Goal: Task Accomplishment & Management: Use online tool/utility

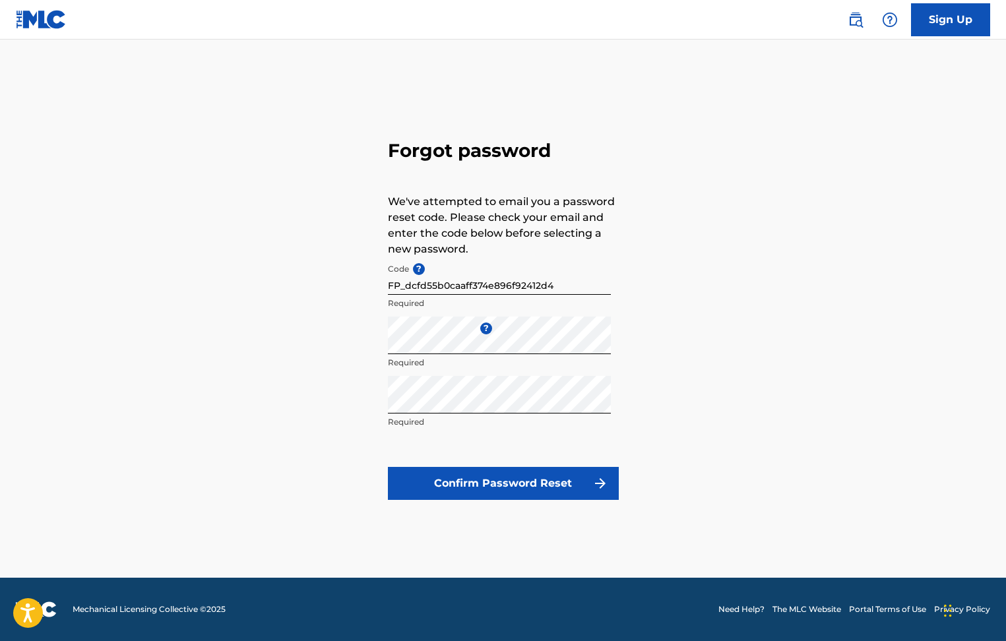
click at [524, 483] on button "Confirm Password Reset" at bounding box center [503, 483] width 231 height 33
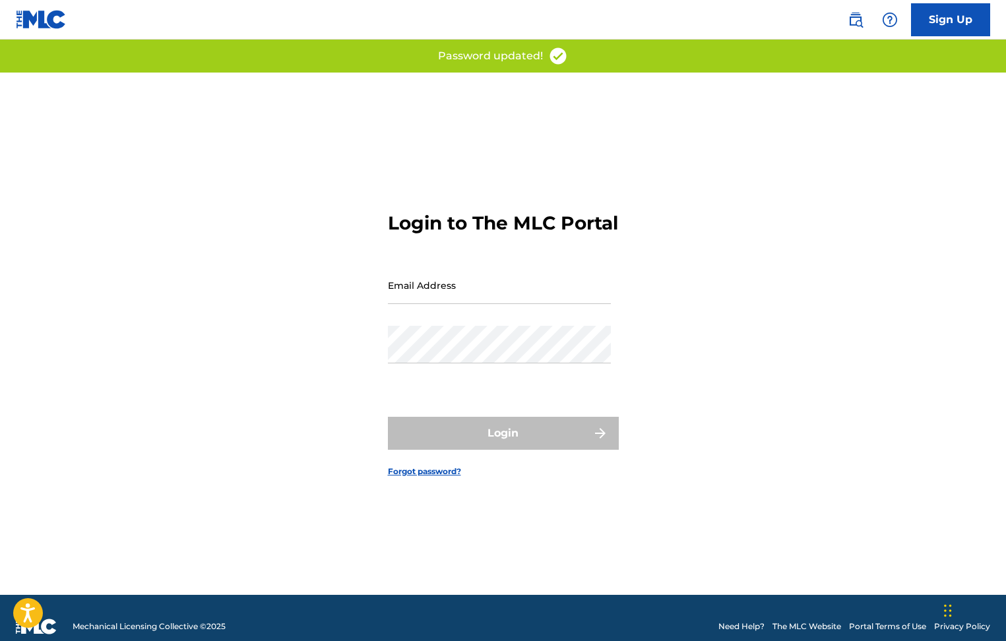
click at [402, 295] on input "Email Address" at bounding box center [499, 285] width 223 height 38
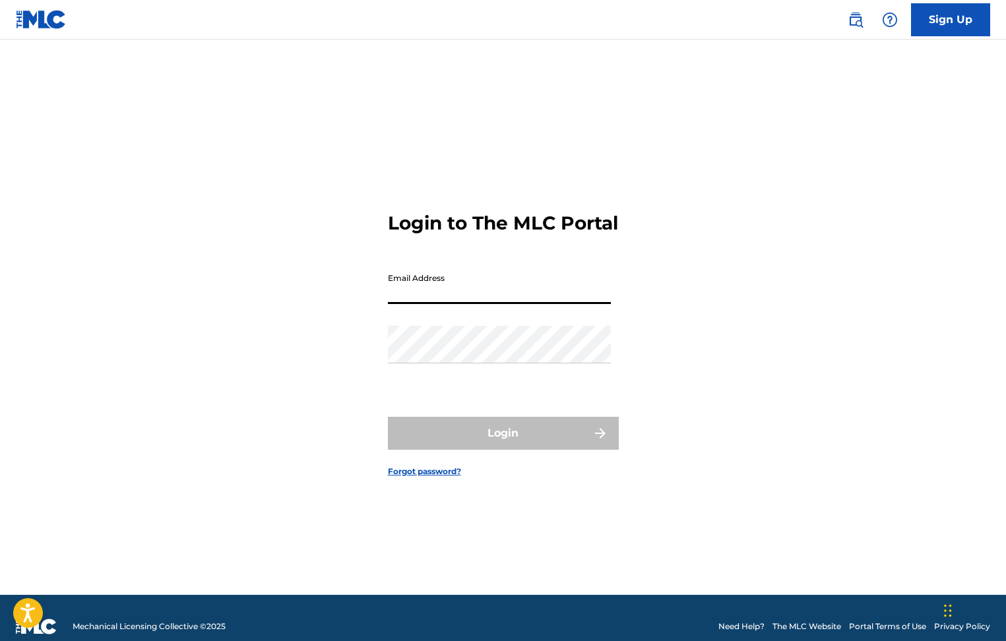
type input "mwwrapp@yahoo.com"
drag, startPoint x: 500, startPoint y: 305, endPoint x: 353, endPoint y: 305, distance: 146.4
click at [353, 305] on div "Login to The MLC Portal Email Address mwwrapp@yahoo.com Password Login Forgot p…" at bounding box center [503, 334] width 923 height 522
type input "[EMAIL_ADDRESS][DOMAIN_NAME]"
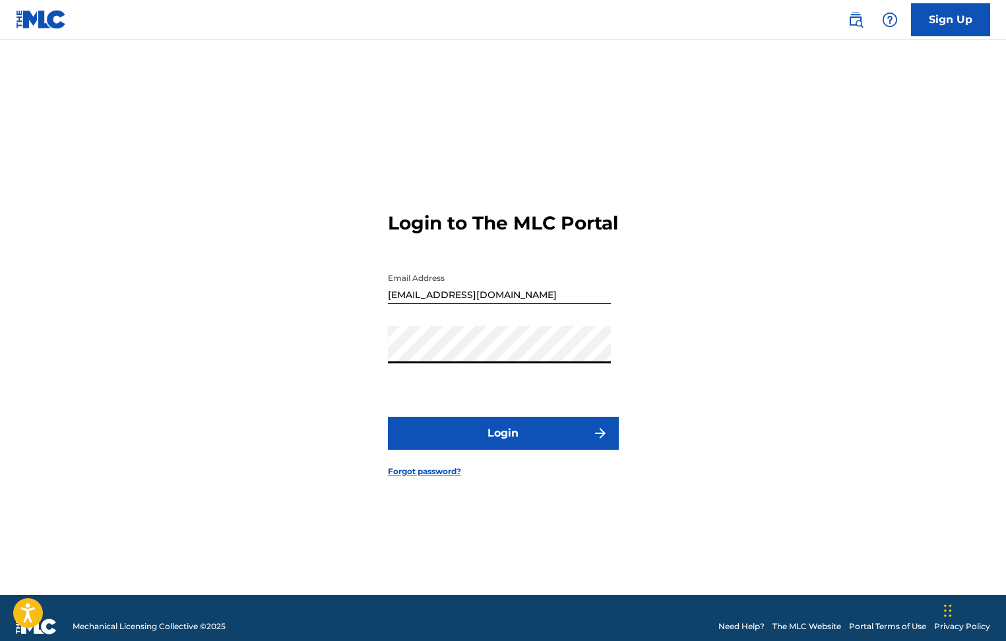
click at [510, 446] on button "Login" at bounding box center [503, 433] width 231 height 33
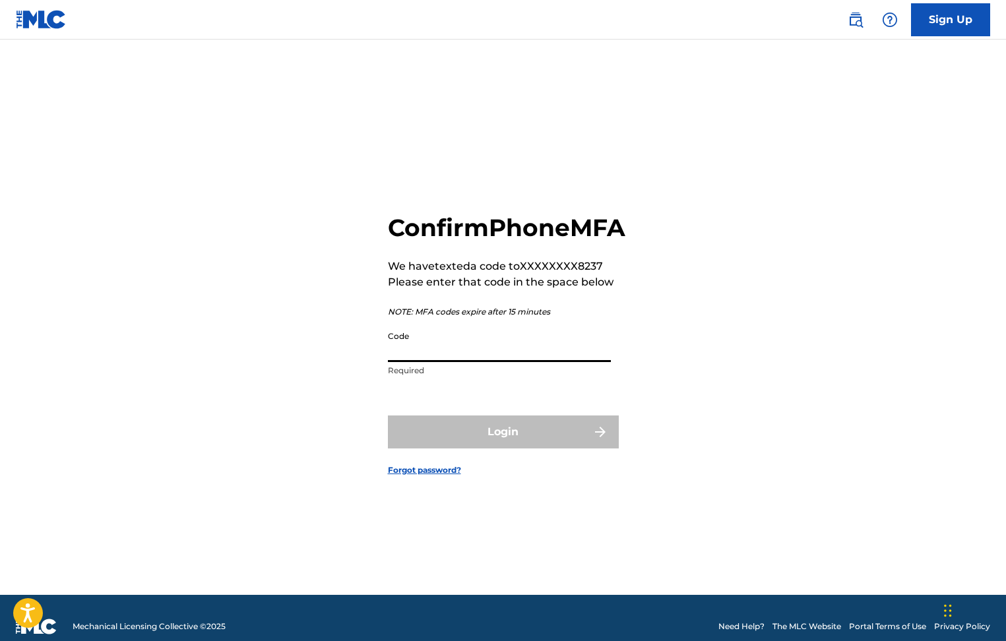
click at [430, 353] on input "Code" at bounding box center [499, 343] width 223 height 38
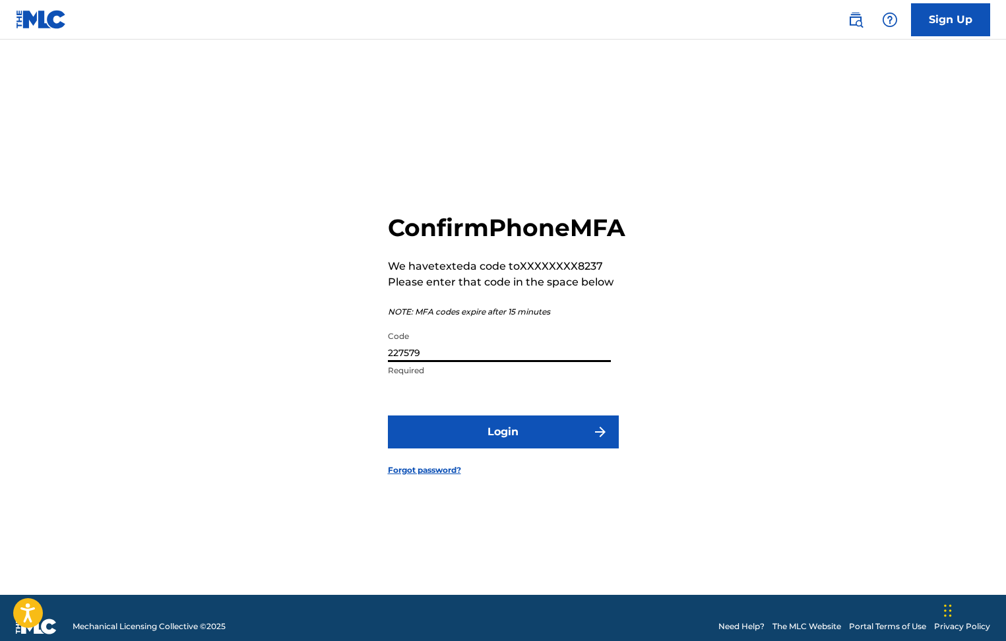
type input "227579"
click at [531, 445] on button "Login" at bounding box center [503, 431] width 231 height 33
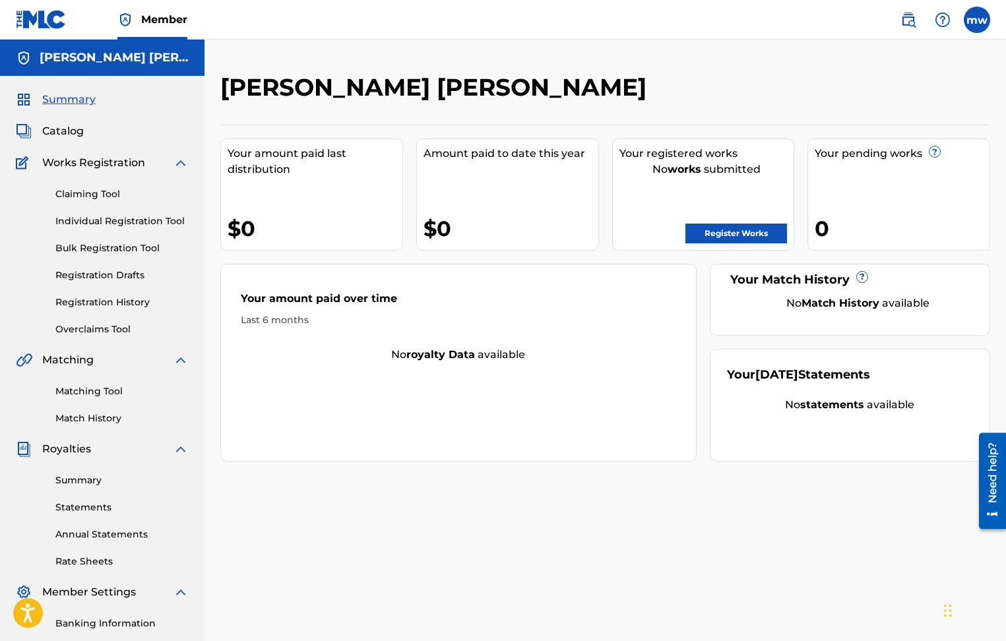
click at [90, 193] on link "Claiming Tool" at bounding box center [121, 194] width 133 height 14
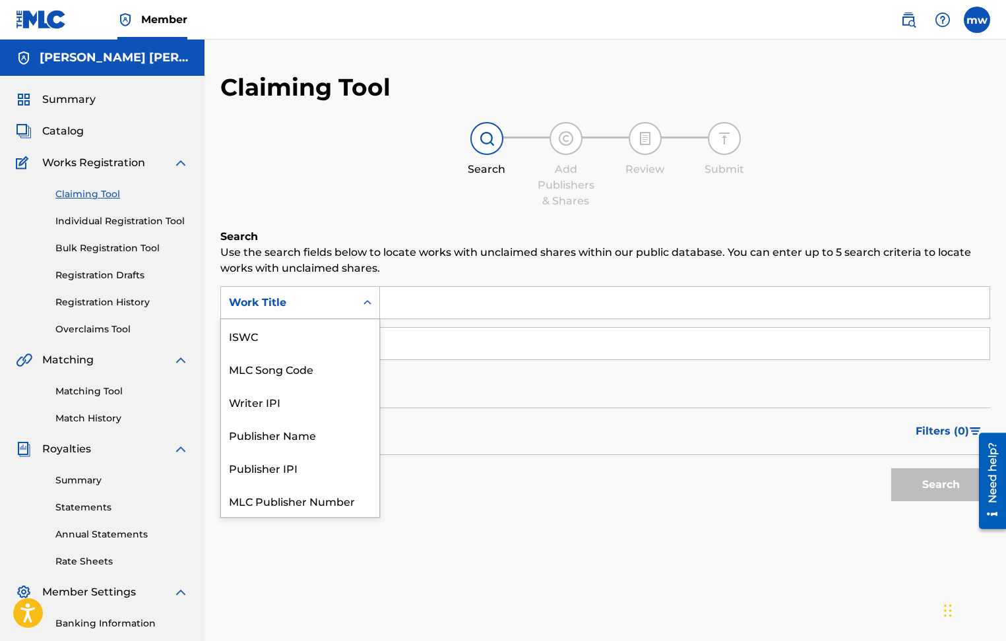
click at [344, 300] on div "Work Title" at bounding box center [288, 303] width 119 height 16
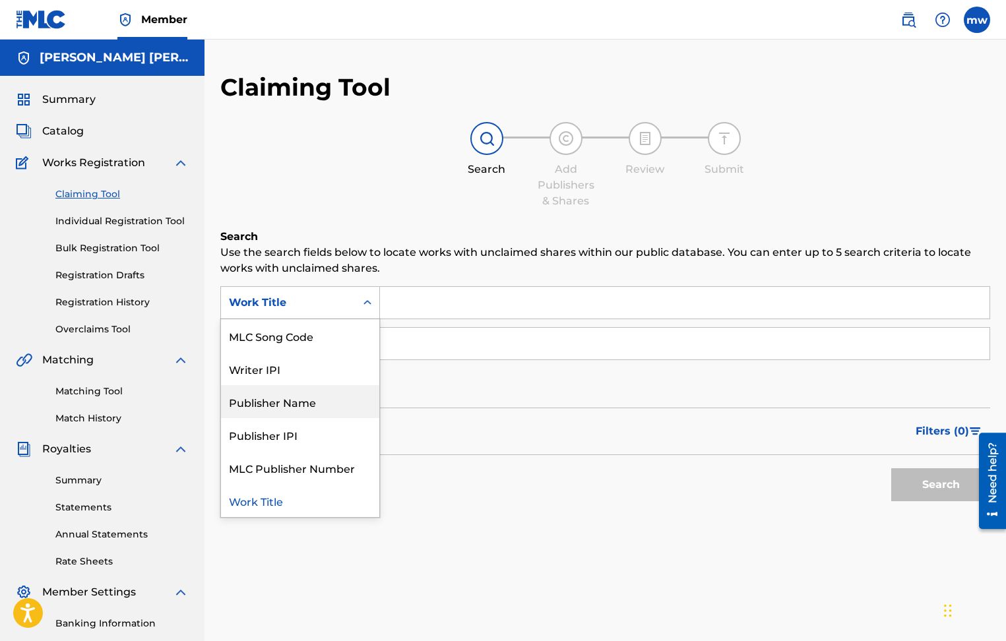
click at [543, 482] on div "Search" at bounding box center [604, 481] width 769 height 53
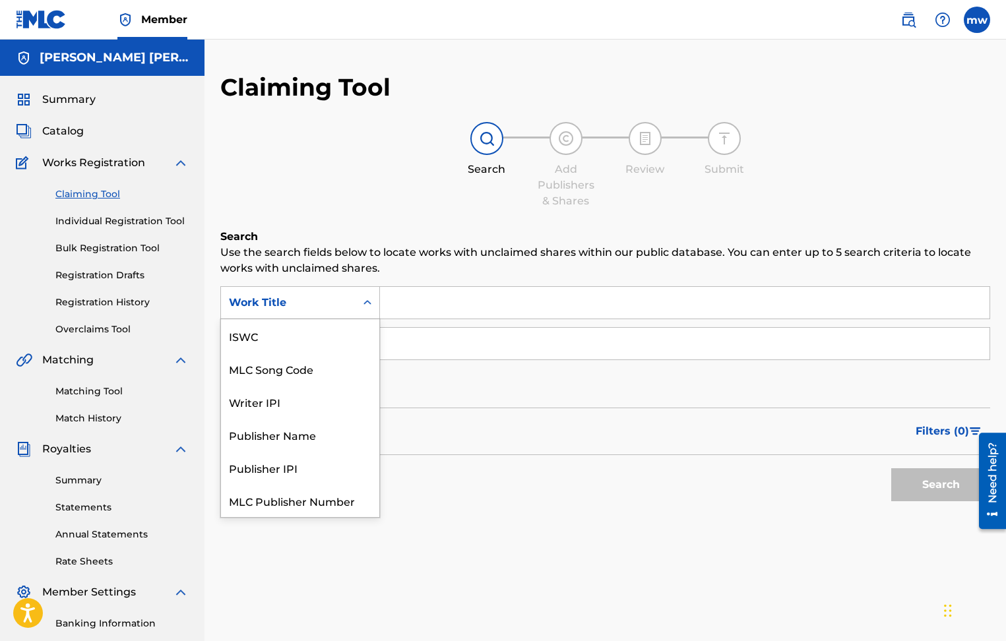
click at [363, 304] on icon "Search Form" at bounding box center [367, 302] width 13 height 13
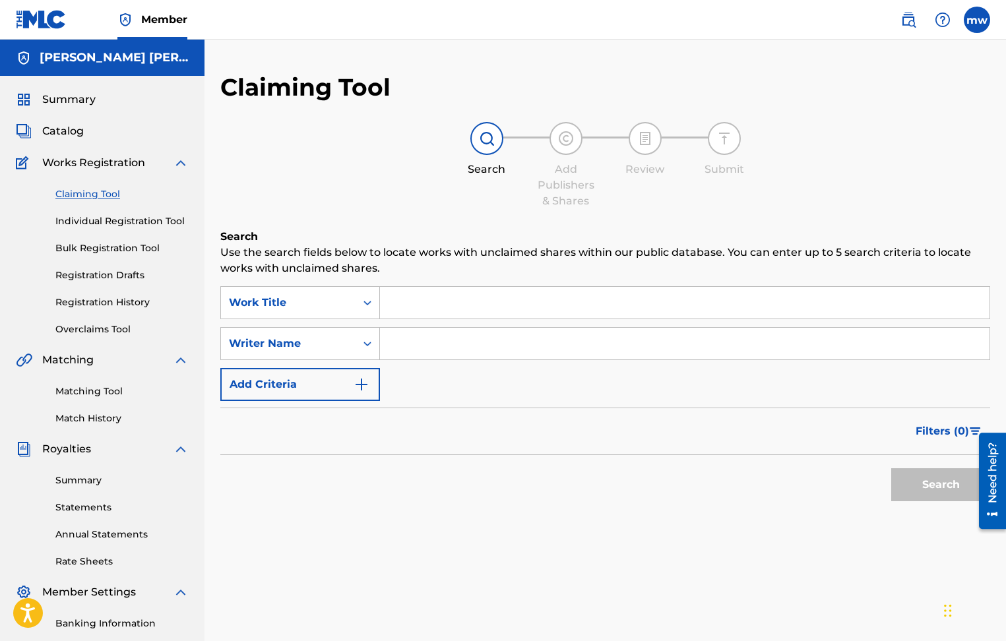
click at [367, 303] on icon "Search Form" at bounding box center [367, 302] width 13 height 13
click at [368, 296] on icon "Search Form" at bounding box center [367, 302] width 13 height 13
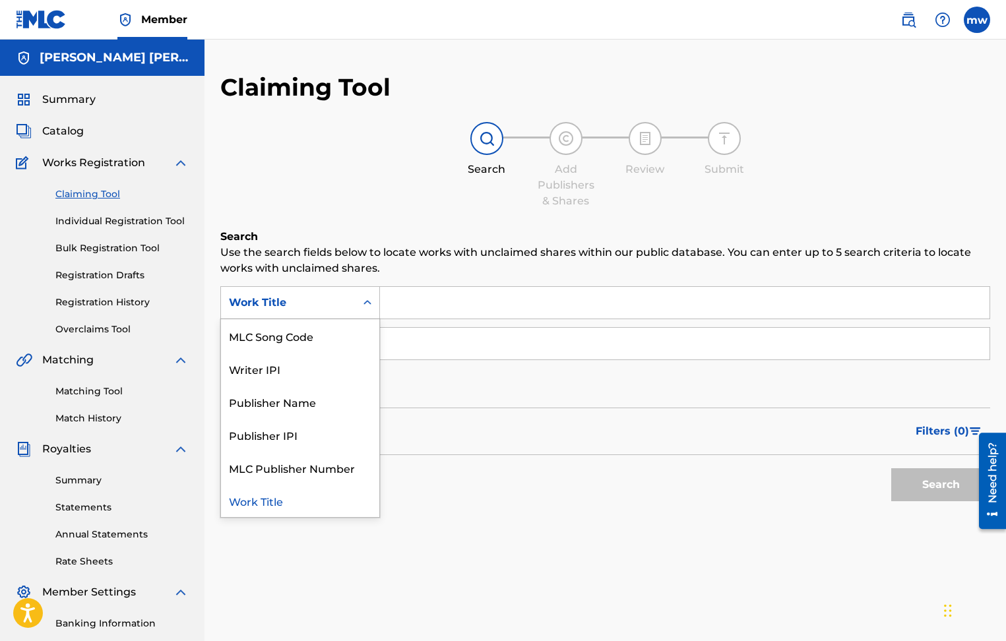
click at [276, 506] on div "Work Title" at bounding box center [300, 500] width 158 height 33
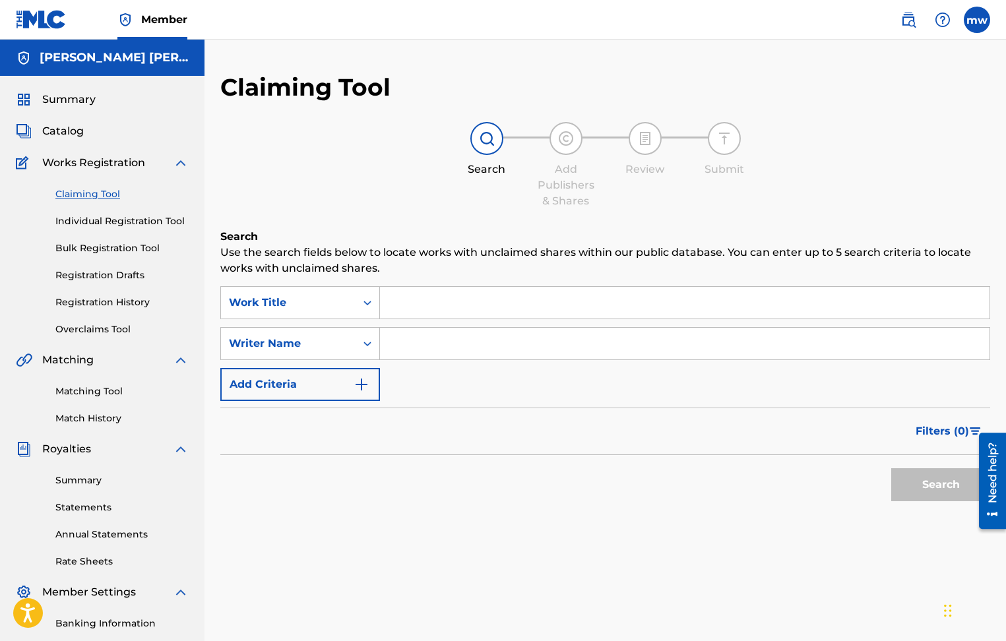
click at [422, 297] on input "Search Form" at bounding box center [684, 303] width 609 height 32
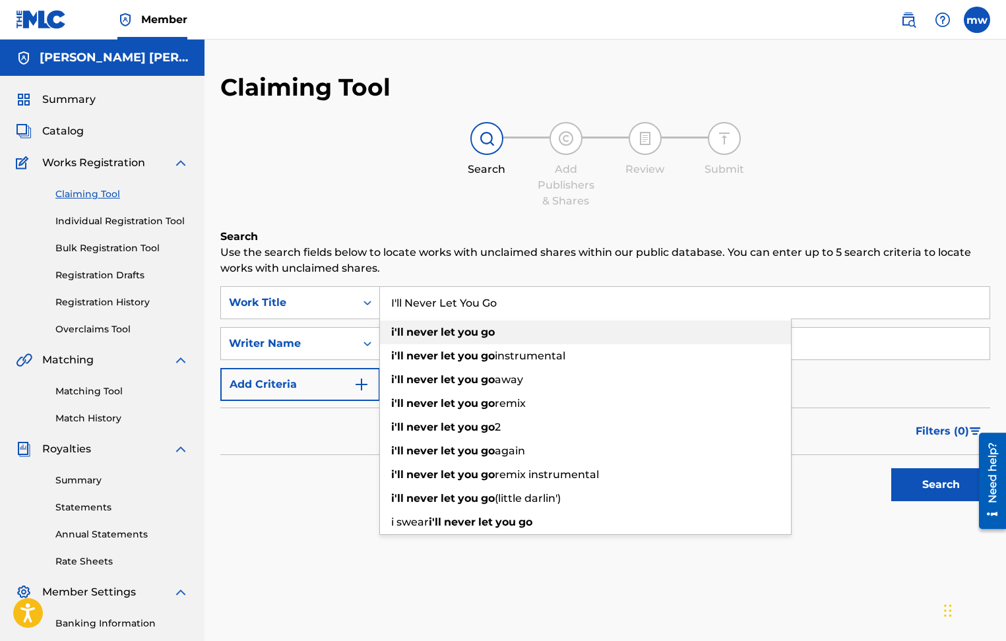
click at [474, 332] on strong "you" at bounding box center [468, 332] width 20 height 13
type input "i'll never let you go"
click at [367, 343] on icon "Search Form" at bounding box center [367, 343] width 13 height 13
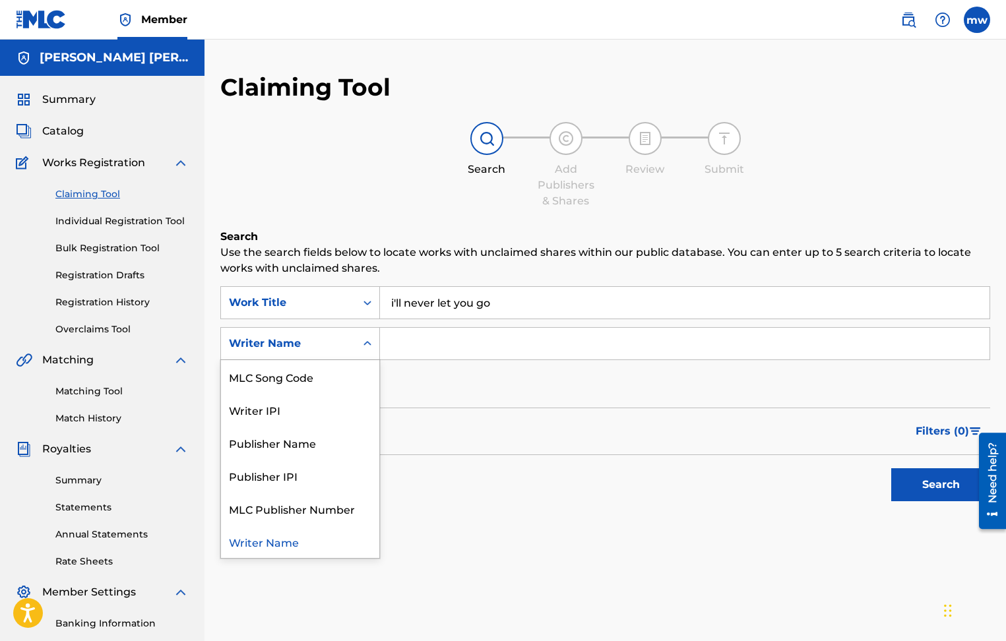
click at [406, 346] on input "Search Form" at bounding box center [684, 344] width 609 height 32
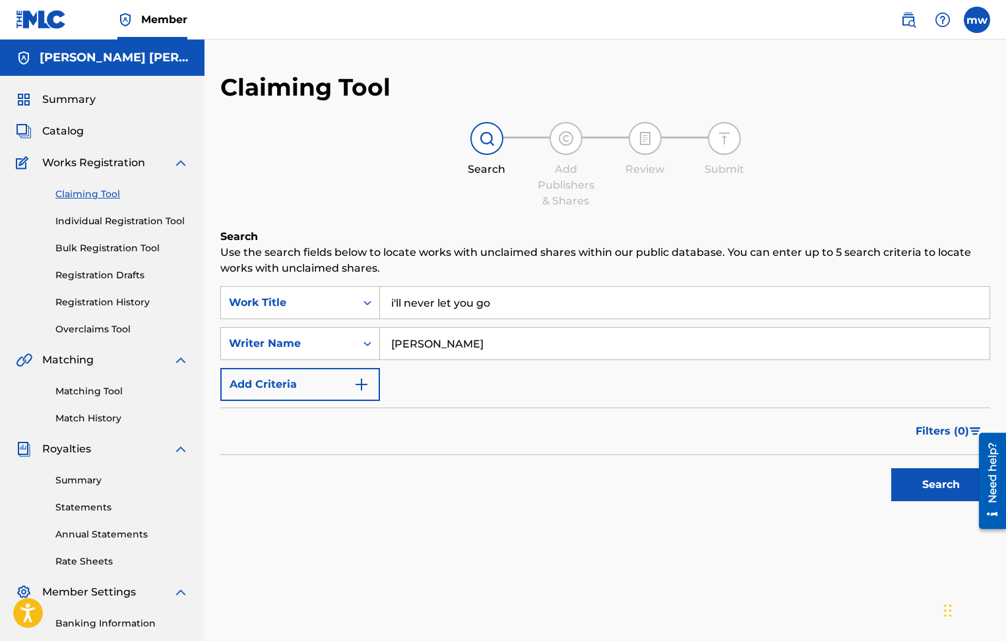
type input "Michael White"
click at [361, 383] on img "Search Form" at bounding box center [361, 384] width 16 height 16
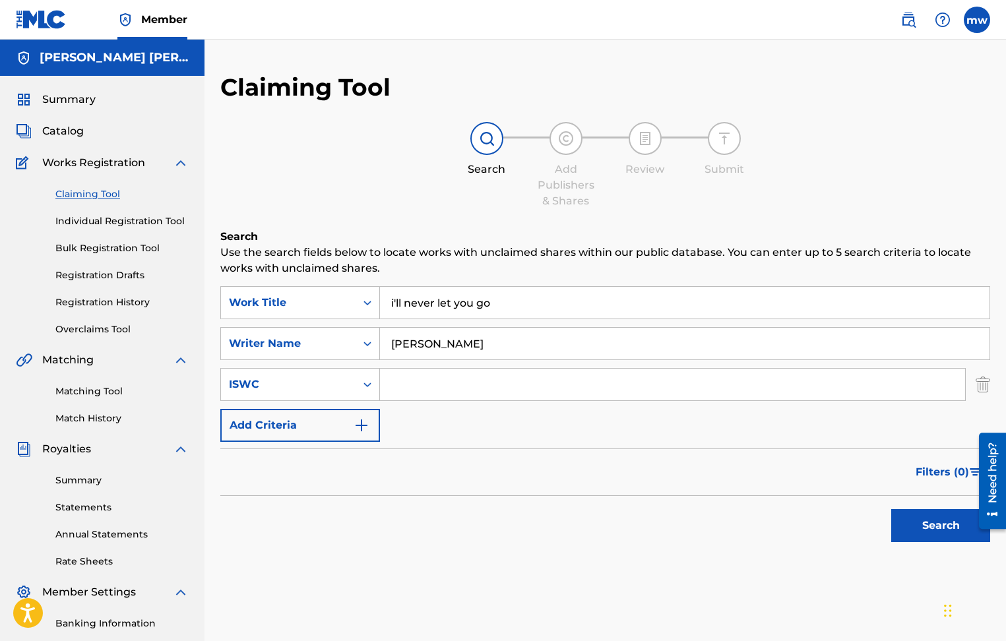
click at [361, 429] on img "Search Form" at bounding box center [361, 425] width 16 height 16
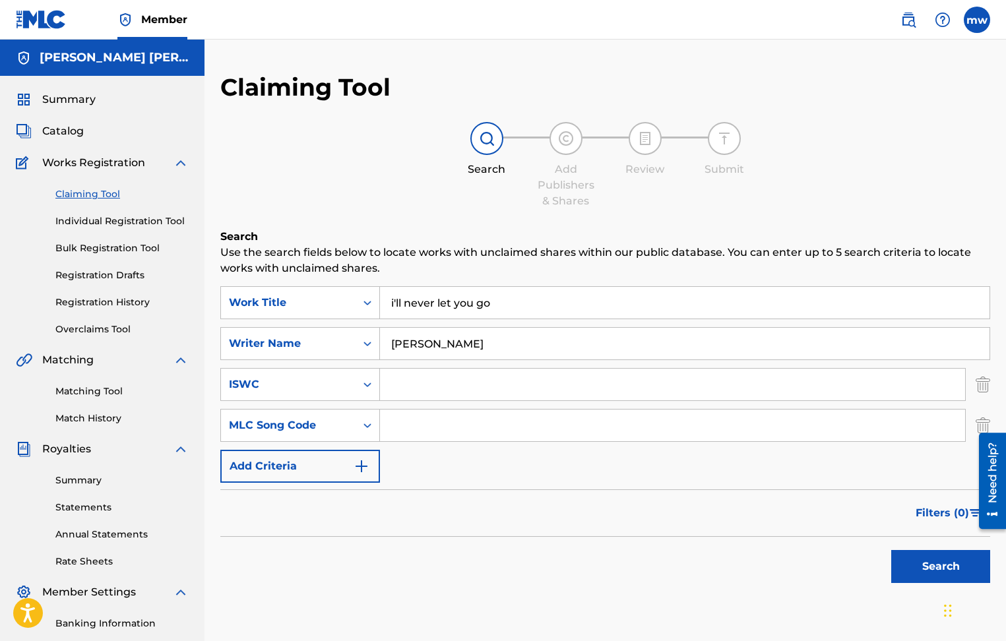
click at [364, 467] on img "Search Form" at bounding box center [361, 466] width 16 height 16
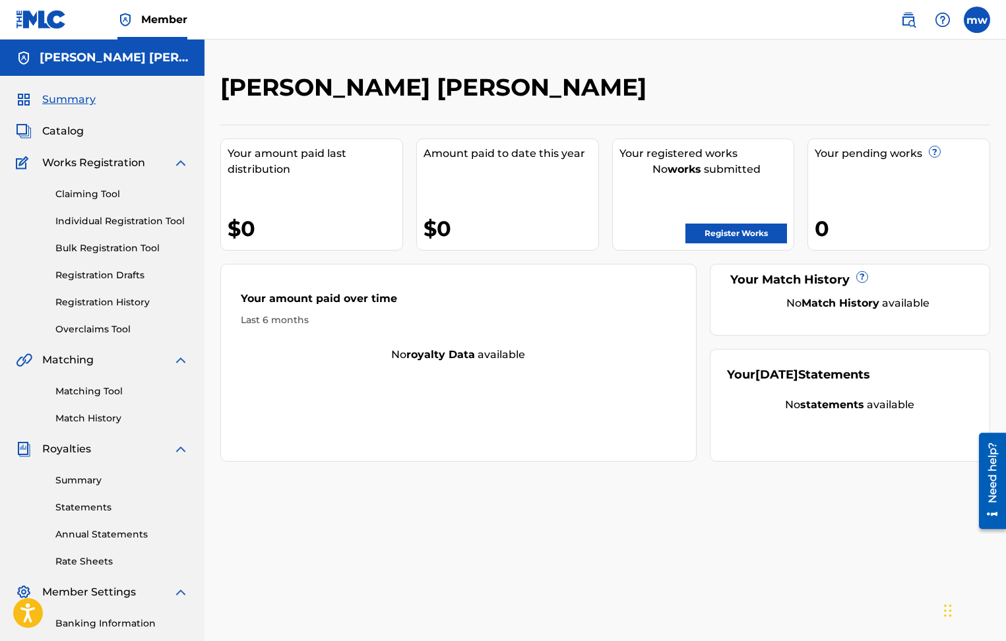
click at [91, 191] on link "Claiming Tool" at bounding box center [121, 194] width 133 height 14
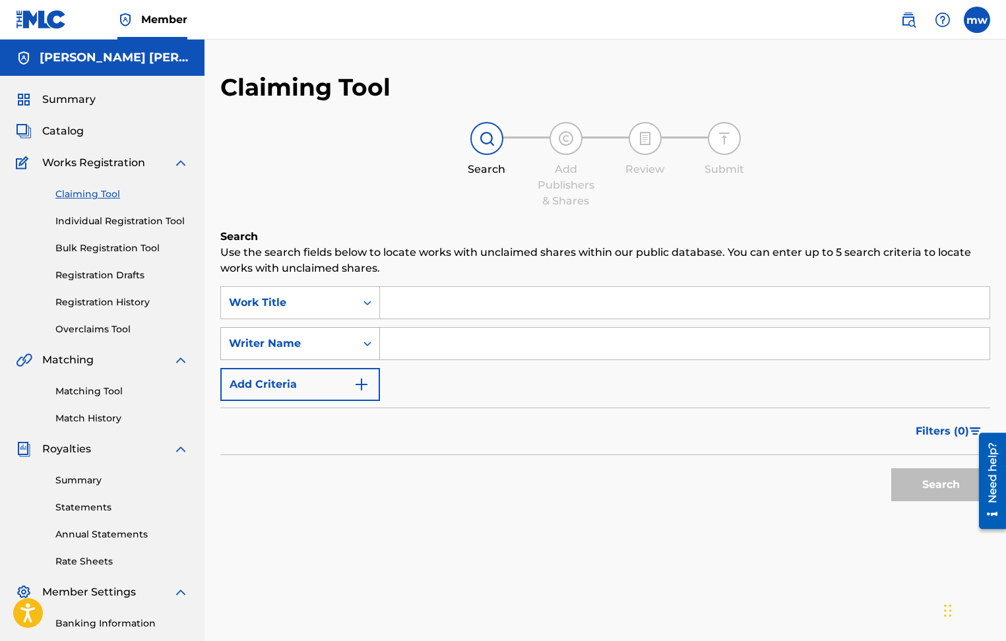
click at [362, 341] on icon "Search Form" at bounding box center [367, 343] width 13 height 13
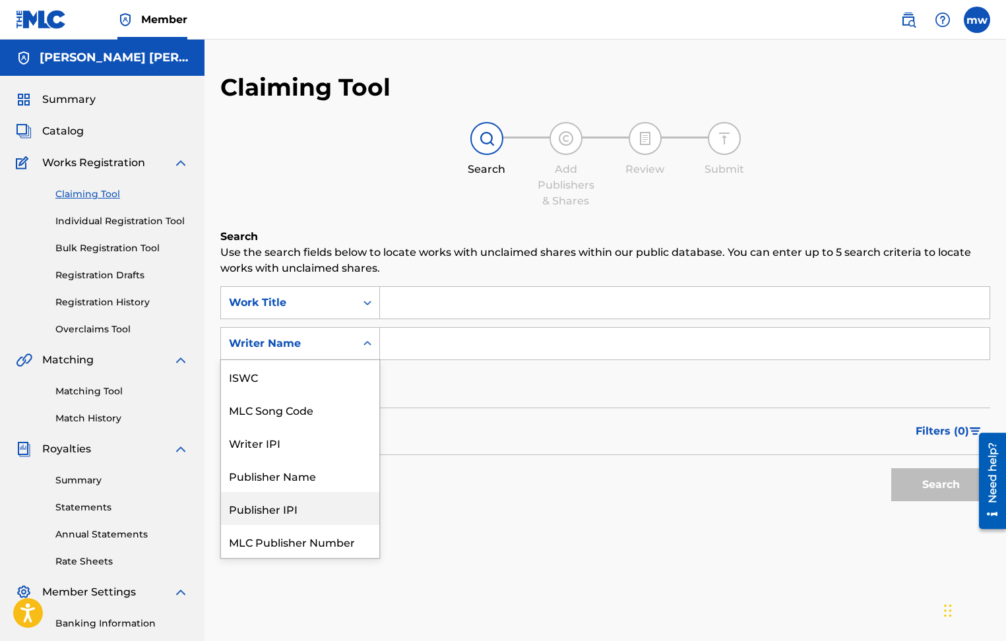
scroll to position [33, 0]
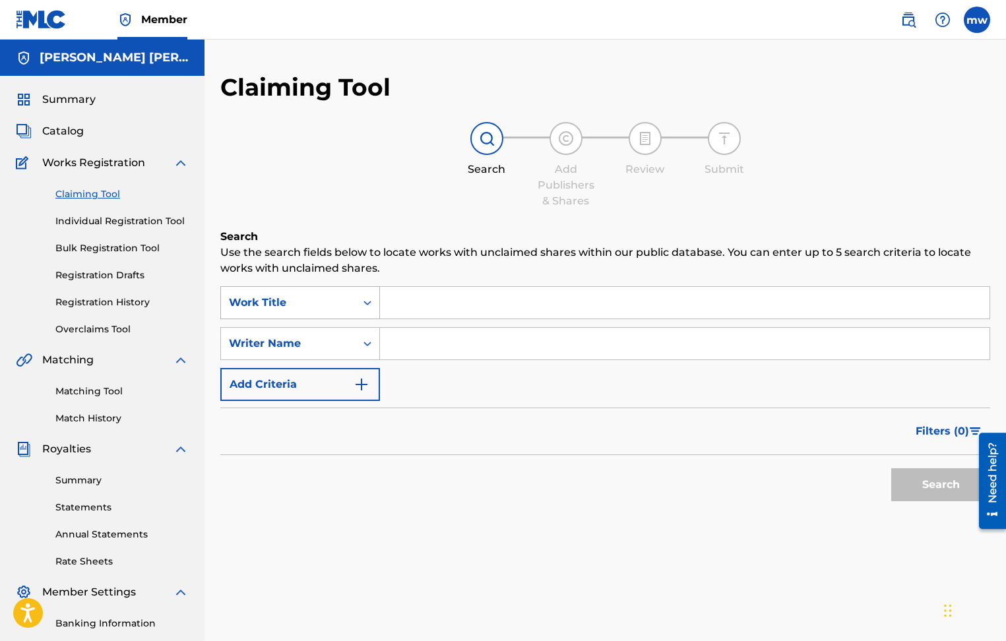
click at [363, 299] on icon "Search Form" at bounding box center [367, 302] width 13 height 13
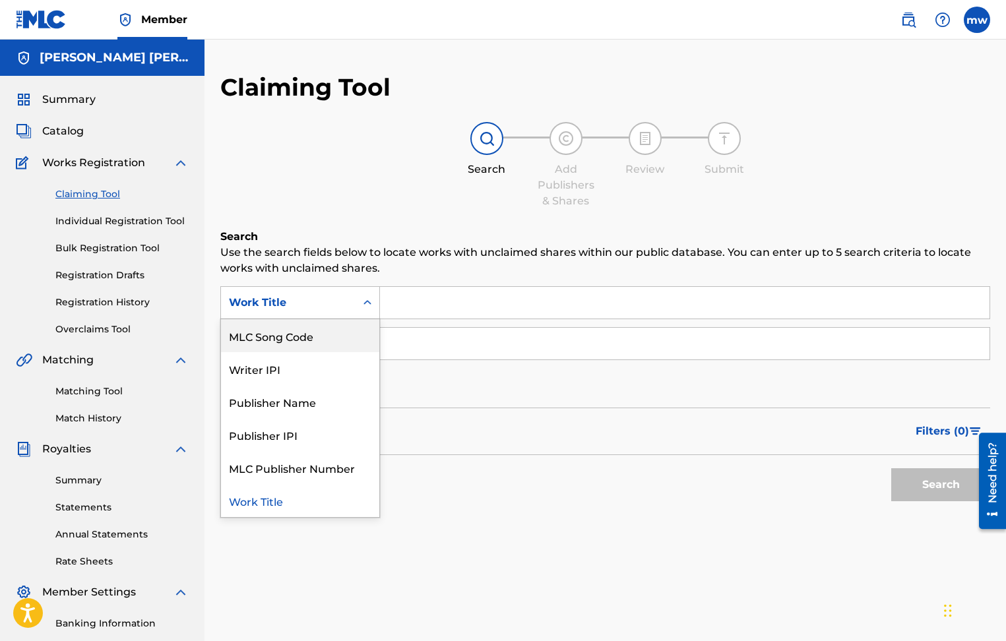
click at [259, 334] on div "MLC Song Code" at bounding box center [300, 335] width 158 height 33
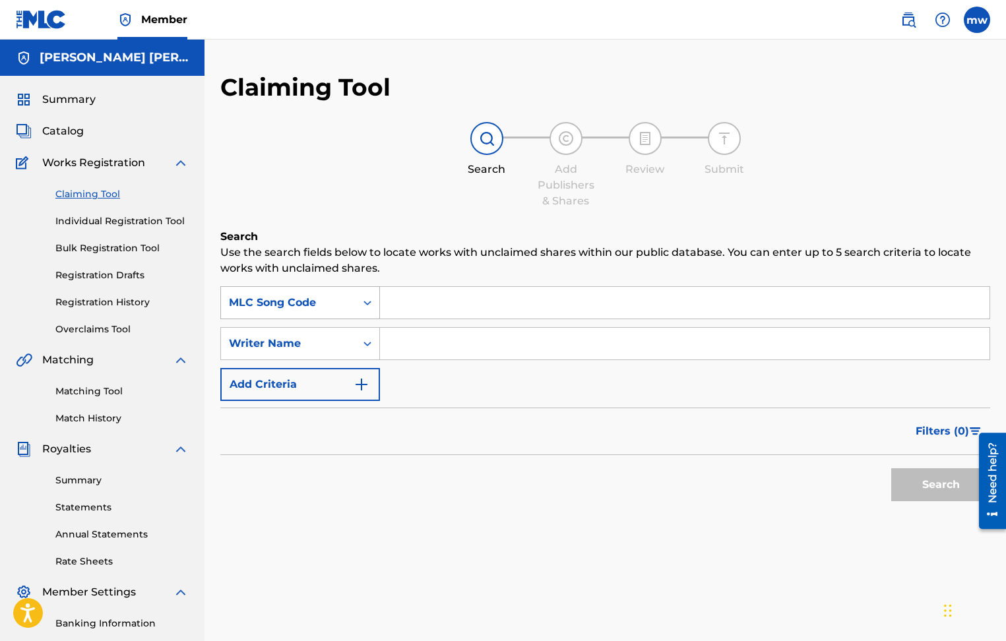
click at [369, 305] on icon "Search Form" at bounding box center [367, 302] width 13 height 13
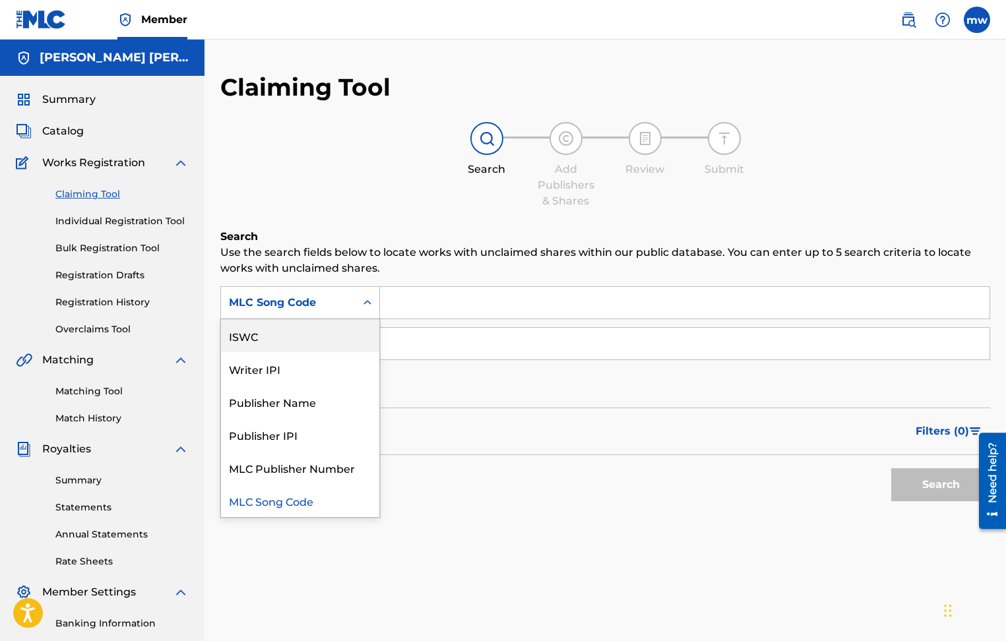
click at [258, 336] on div "ISWC" at bounding box center [300, 335] width 158 height 33
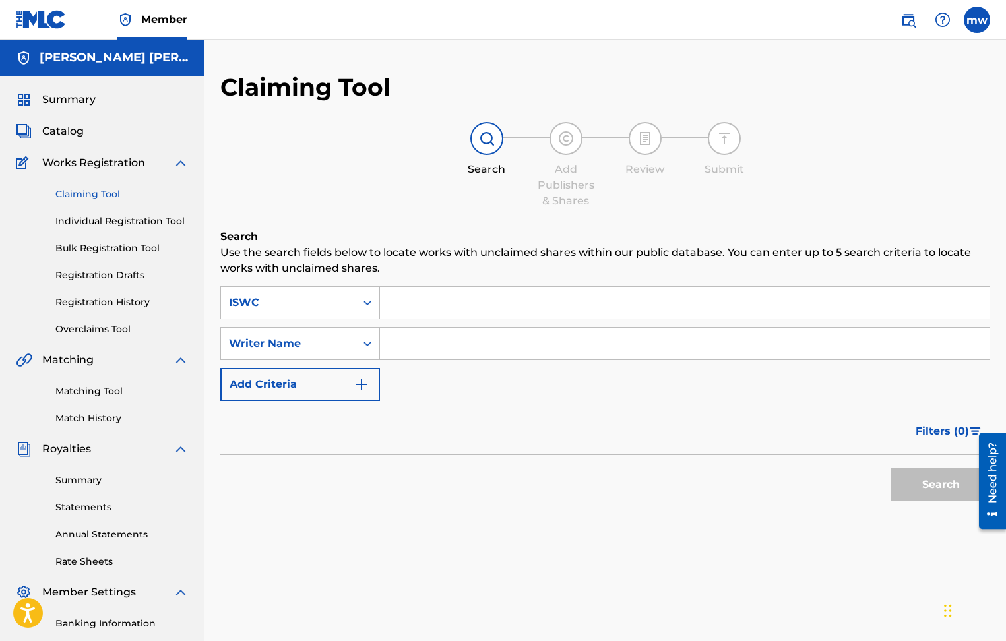
click at [401, 303] on input "Search Form" at bounding box center [684, 303] width 609 height 32
paste input "194171207716"
type input "194171207716"
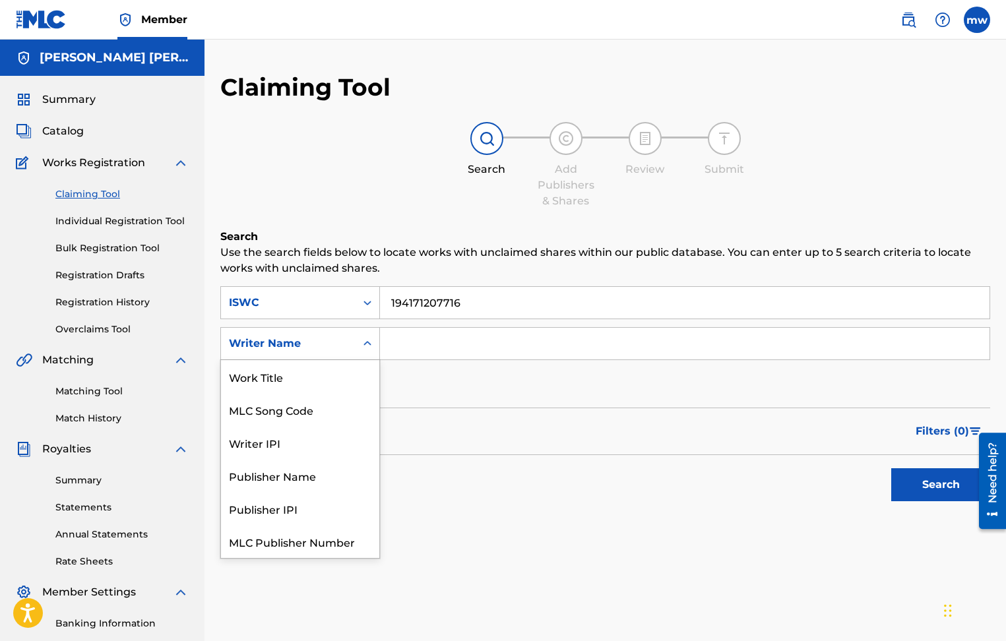
click at [369, 347] on icon "Search Form" at bounding box center [367, 343] width 13 height 13
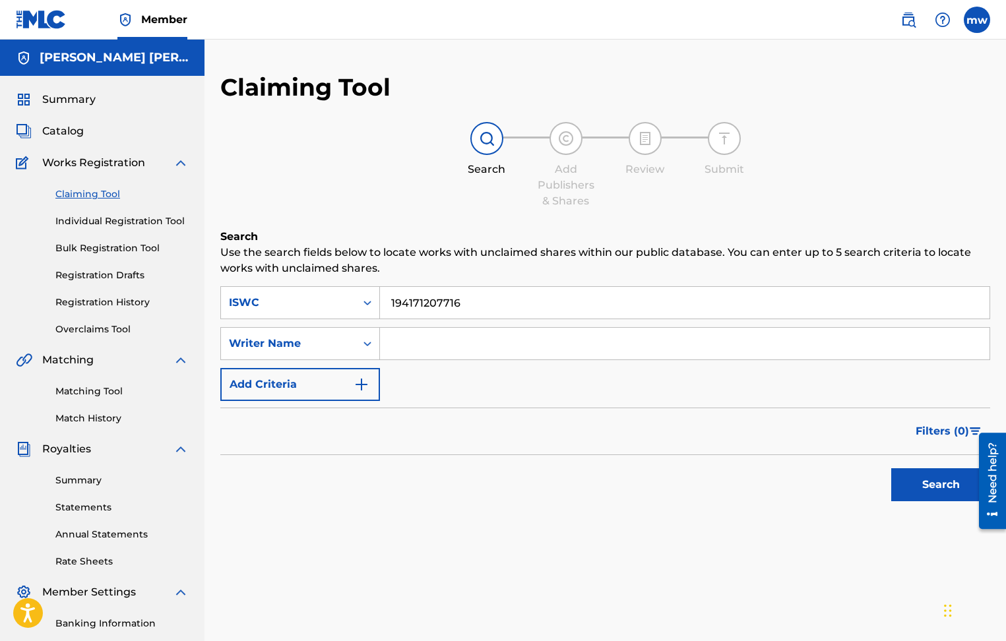
click at [435, 347] on input "Search Form" at bounding box center [684, 344] width 609 height 32
click at [926, 484] on button "Search" at bounding box center [940, 484] width 99 height 33
drag, startPoint x: 462, startPoint y: 300, endPoint x: 382, endPoint y: 299, distance: 79.8
click at [382, 299] on input "194171207716" at bounding box center [684, 303] width 609 height 32
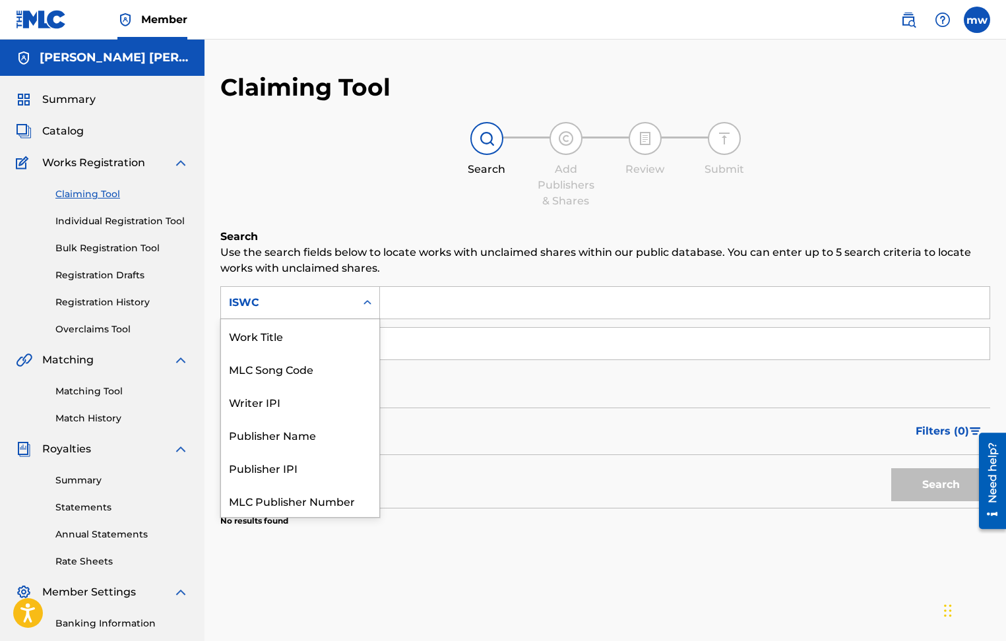
click at [280, 301] on div "ISWC" at bounding box center [288, 303] width 119 height 16
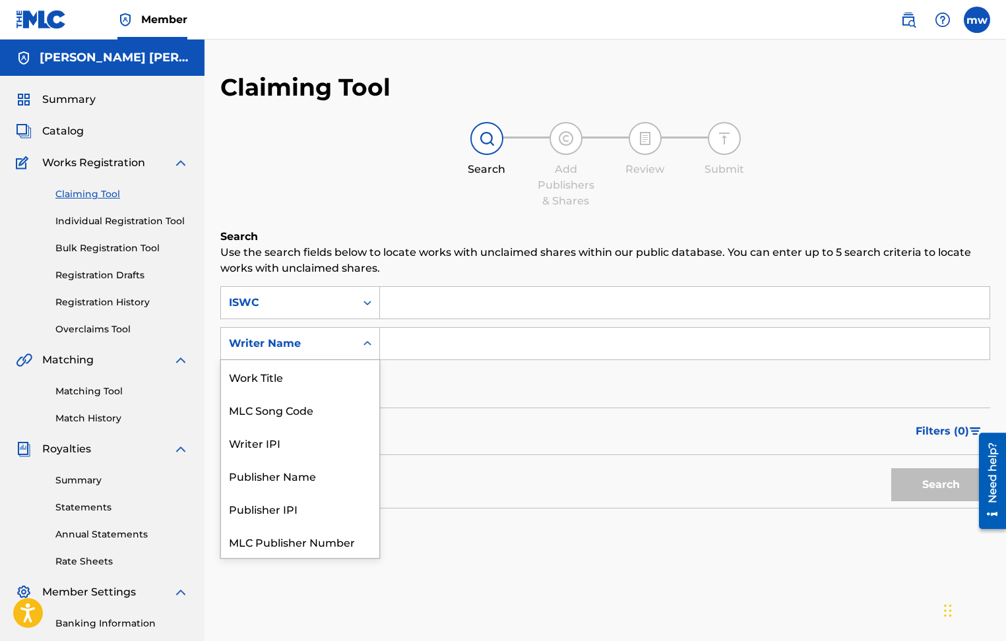
click at [369, 338] on icon "Search Form" at bounding box center [367, 343] width 13 height 13
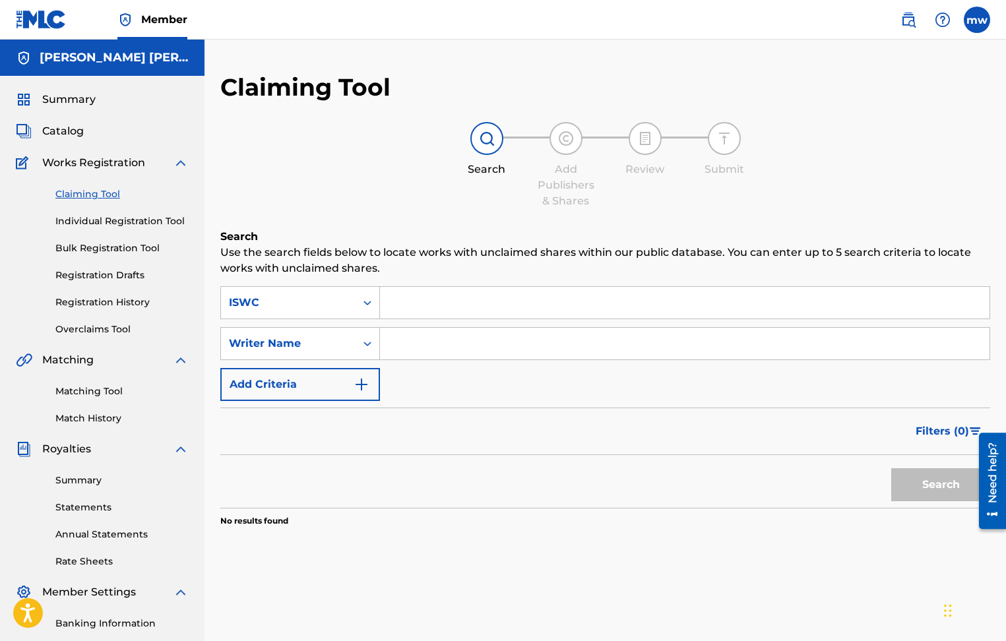
drag, startPoint x: 369, startPoint y: 340, endPoint x: 377, endPoint y: 342, distance: 8.2
click at [369, 340] on icon "Search Form" at bounding box center [367, 343] width 13 height 13
click at [406, 346] on input "Search Form" at bounding box center [684, 344] width 609 height 32
type input "Michael Anthony White"
click at [368, 382] on img "Search Form" at bounding box center [361, 384] width 16 height 16
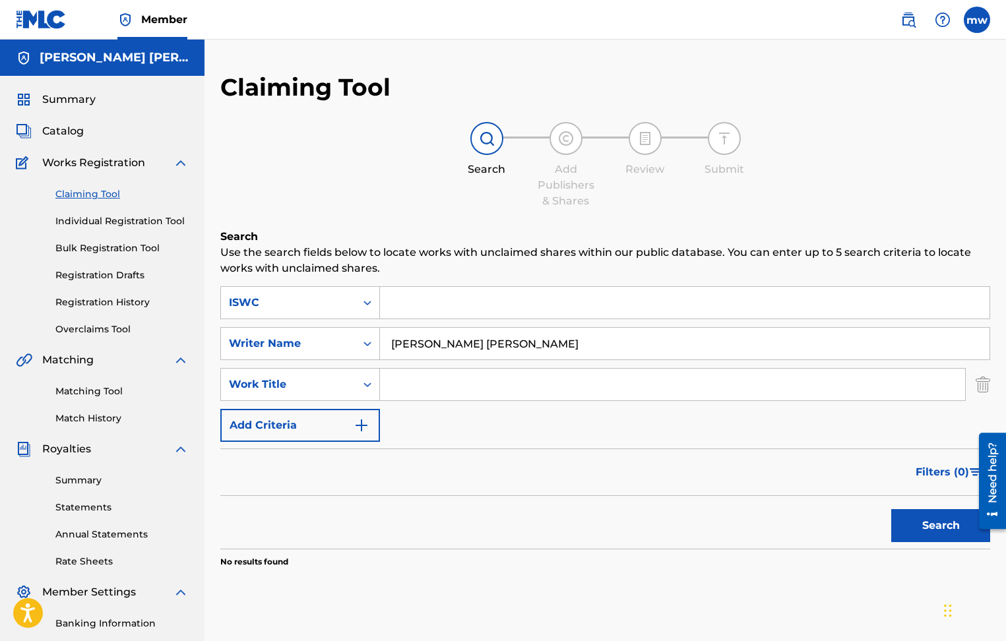
click at [407, 382] on input "Search Form" at bounding box center [672, 385] width 585 height 32
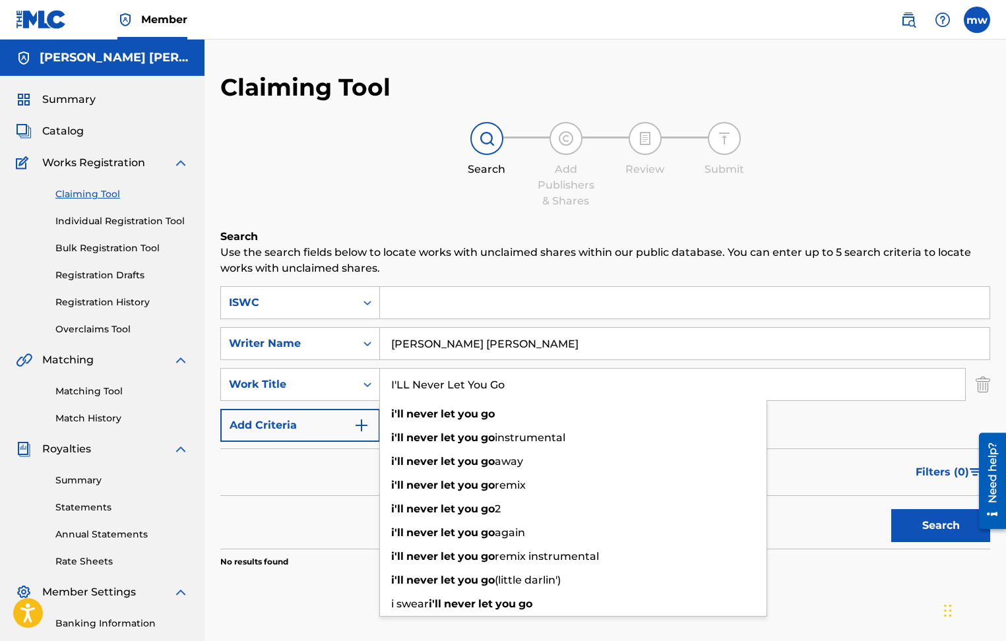
click at [624, 388] on input "I'LL Never Let You Go" at bounding box center [672, 385] width 585 height 32
type input "I'LL Never Let You Go"
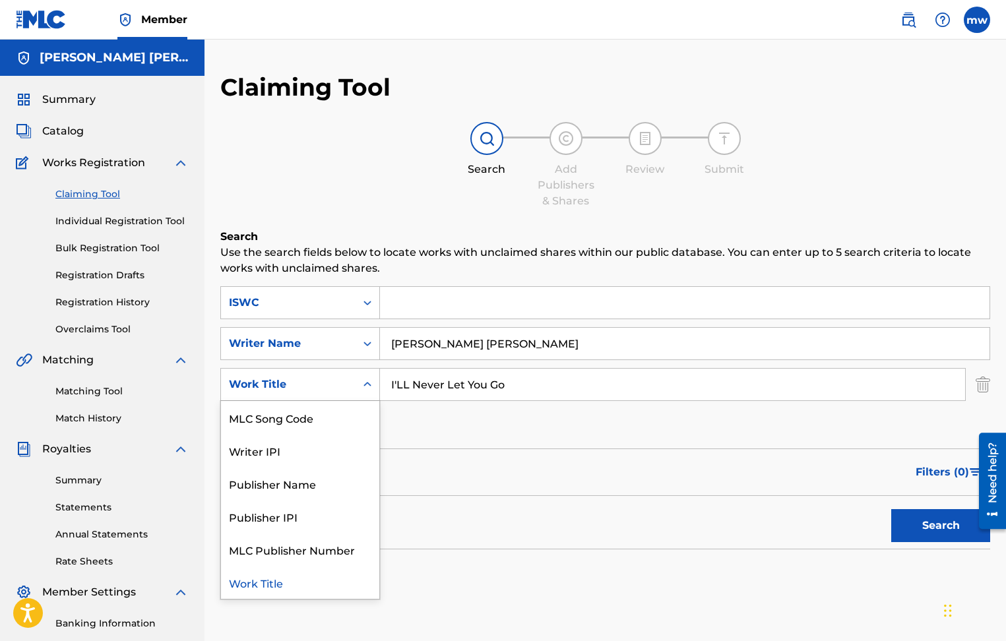
click at [287, 382] on div "Work Title" at bounding box center [288, 384] width 119 height 16
click at [264, 452] on div "Writer IPI" at bounding box center [300, 450] width 158 height 33
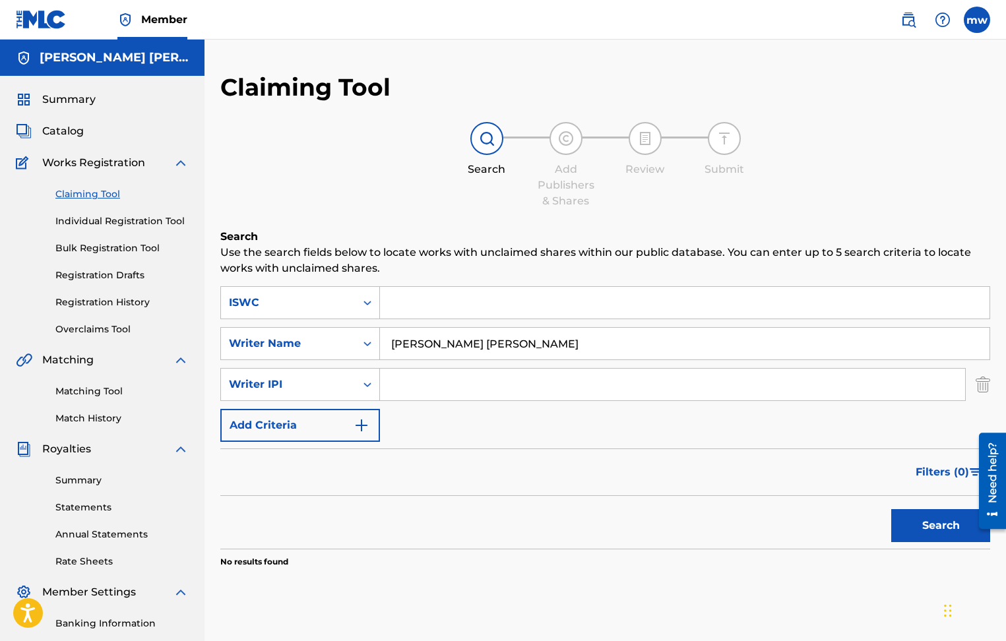
click at [411, 386] on input "Search Form" at bounding box center [672, 385] width 585 height 32
paste input "00522777052"
type input "00522777052"
click at [363, 423] on img "Search Form" at bounding box center [361, 425] width 16 height 16
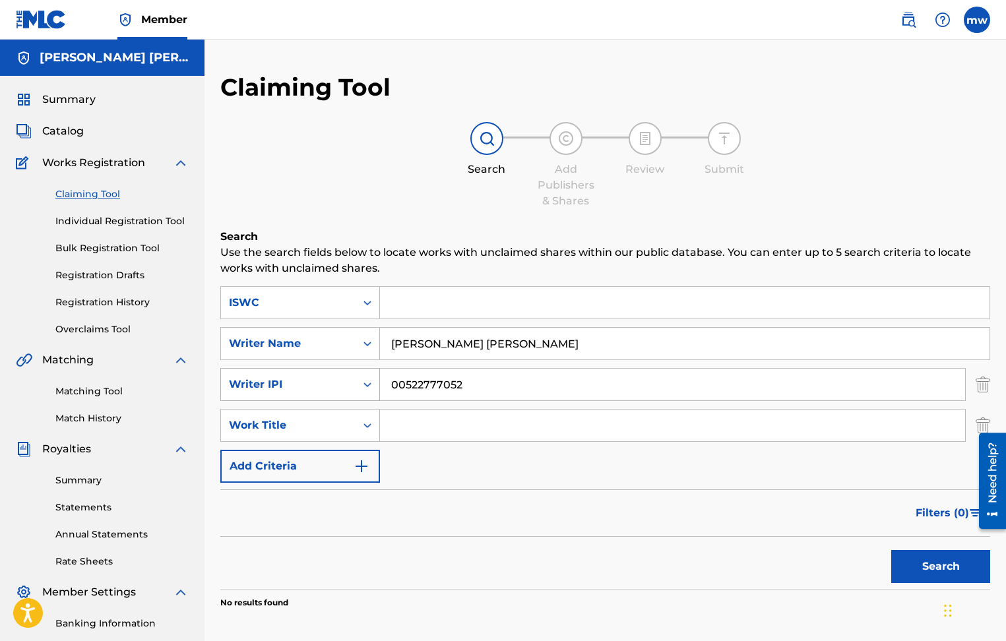
click at [371, 386] on icon "Search Form" at bounding box center [367, 384] width 13 height 13
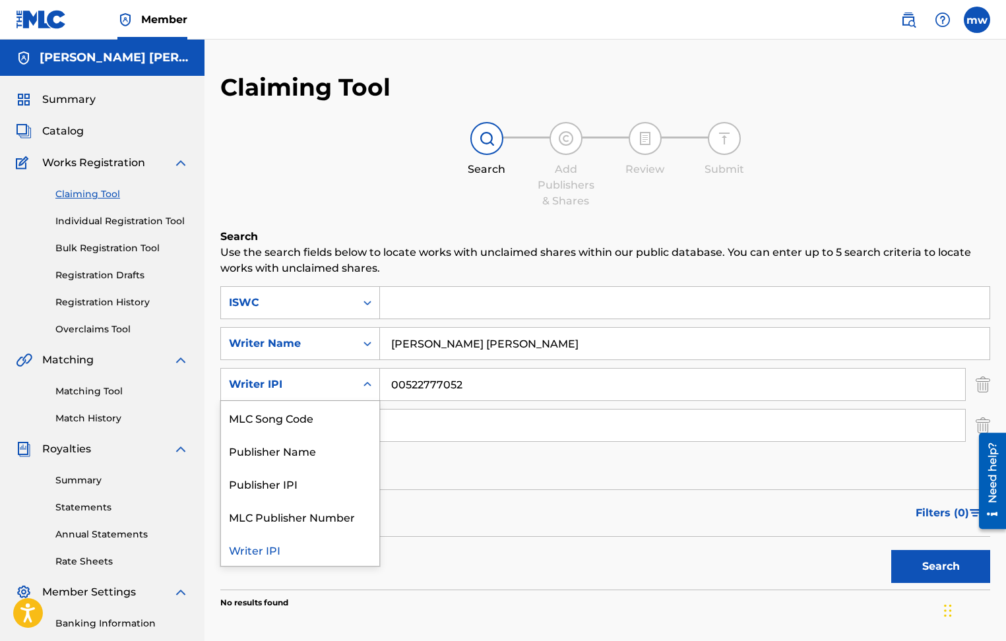
click at [371, 386] on icon "Search Form" at bounding box center [367, 384] width 13 height 13
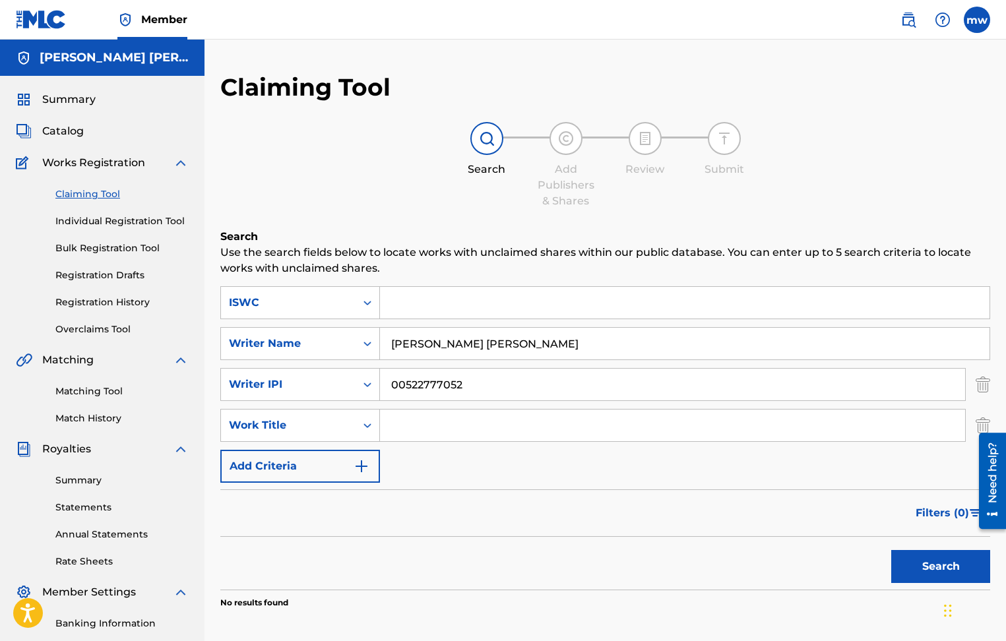
click at [400, 424] on input "Search Form" at bounding box center [672, 425] width 585 height 32
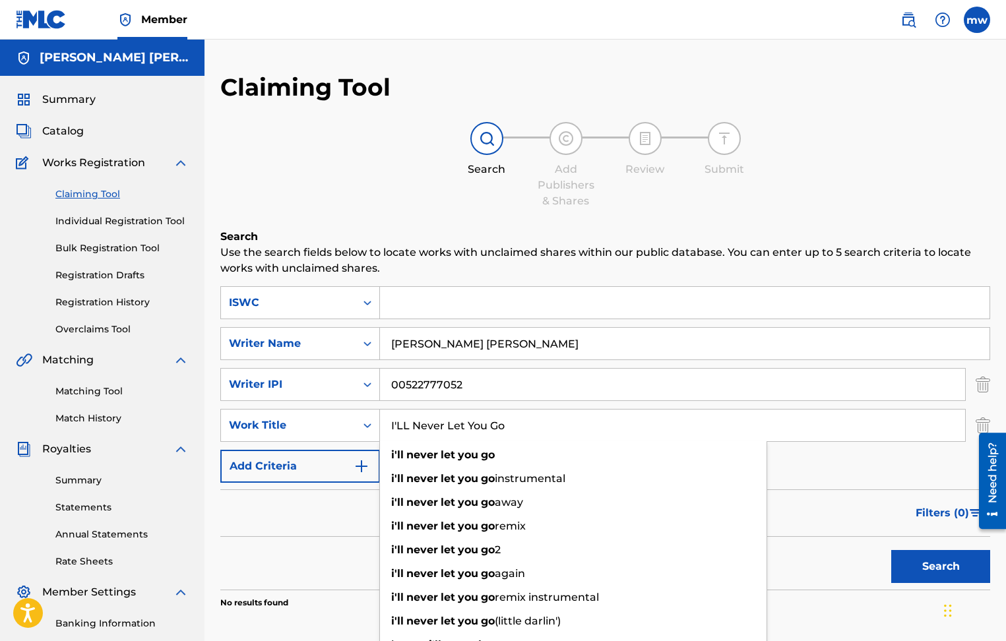
type input "I'LL Never Let You Go"
click at [464, 51] on div "Claiming Tool Search Add Publishers & Shares Review Submit Search Use the searc…" at bounding box center [604, 397] width 801 height 715
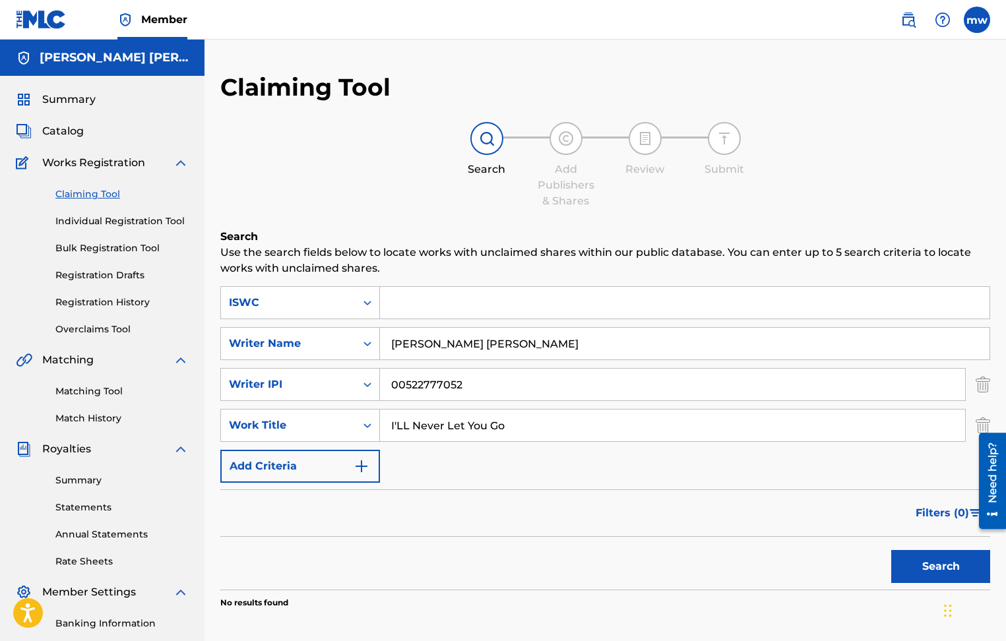
click at [364, 468] on img "Search Form" at bounding box center [361, 466] width 16 height 16
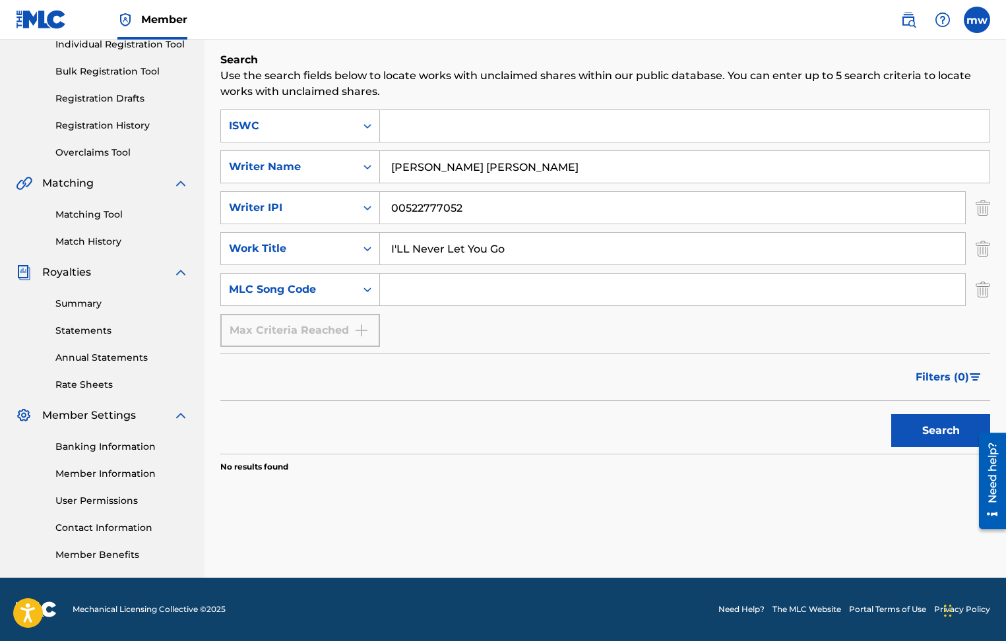
scroll to position [174, 0]
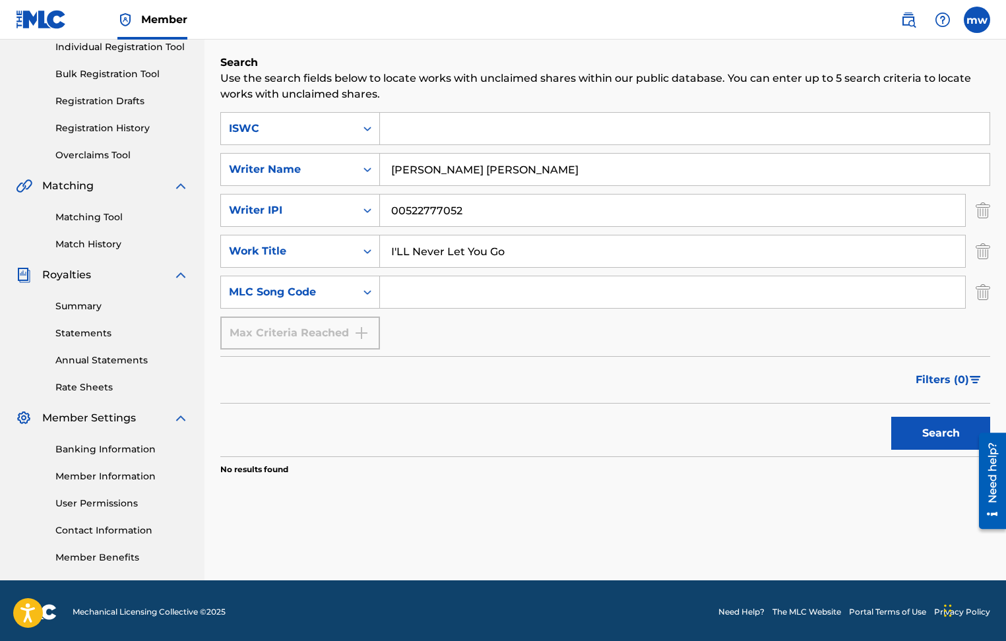
click at [915, 421] on button "Search" at bounding box center [940, 433] width 99 height 33
click at [400, 131] on input "Search Form" at bounding box center [684, 129] width 609 height 32
paste input "30767210"
type input "30767210"
click at [938, 437] on button "Search" at bounding box center [940, 433] width 99 height 33
